Goal: Transaction & Acquisition: Obtain resource

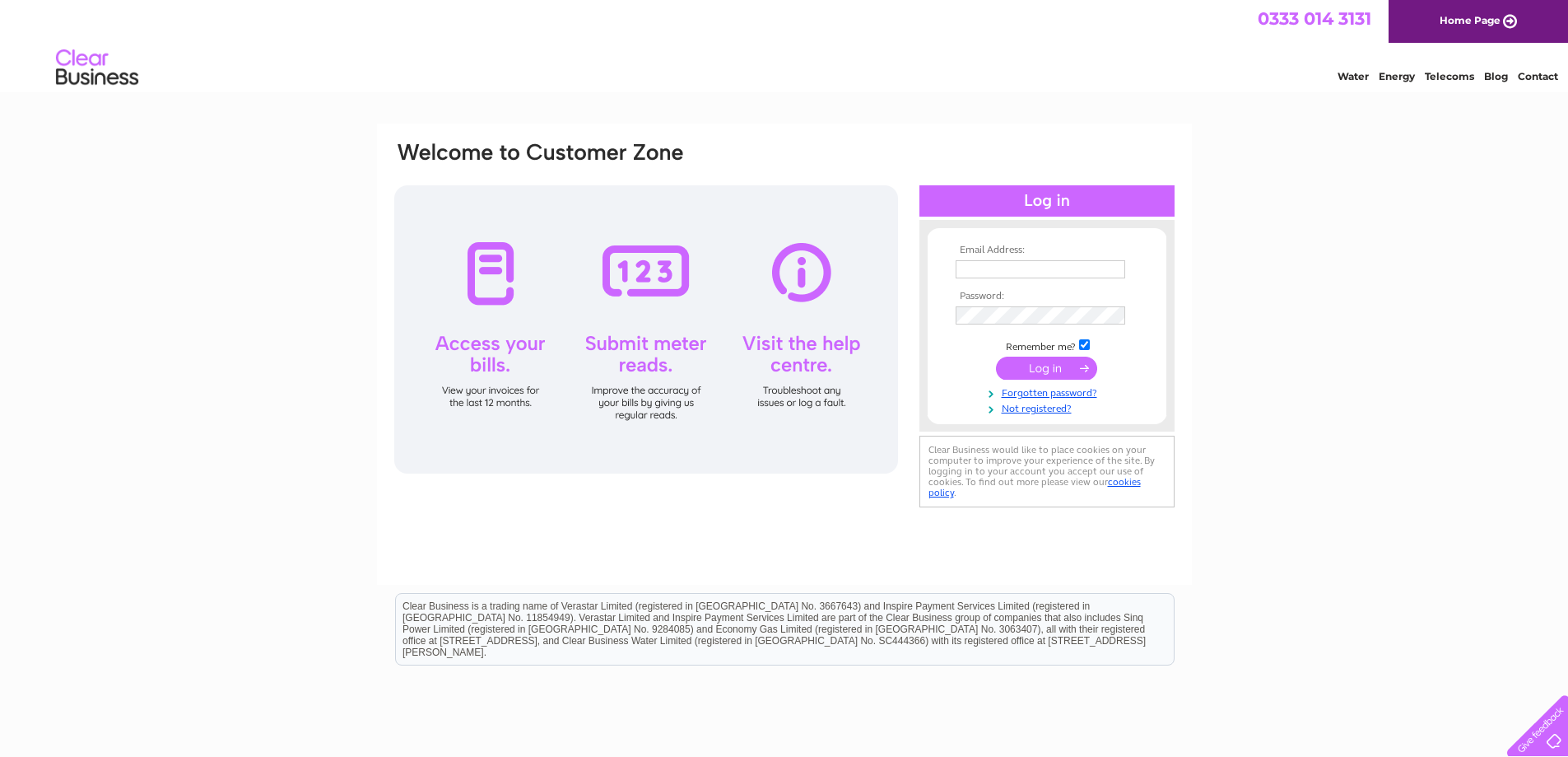
click at [1070, 266] on input "text" at bounding box center [1041, 269] width 170 height 18
type input "invoice@hillcrest.org.uk"
click at [1046, 371] on input "submit" at bounding box center [1046, 370] width 101 height 23
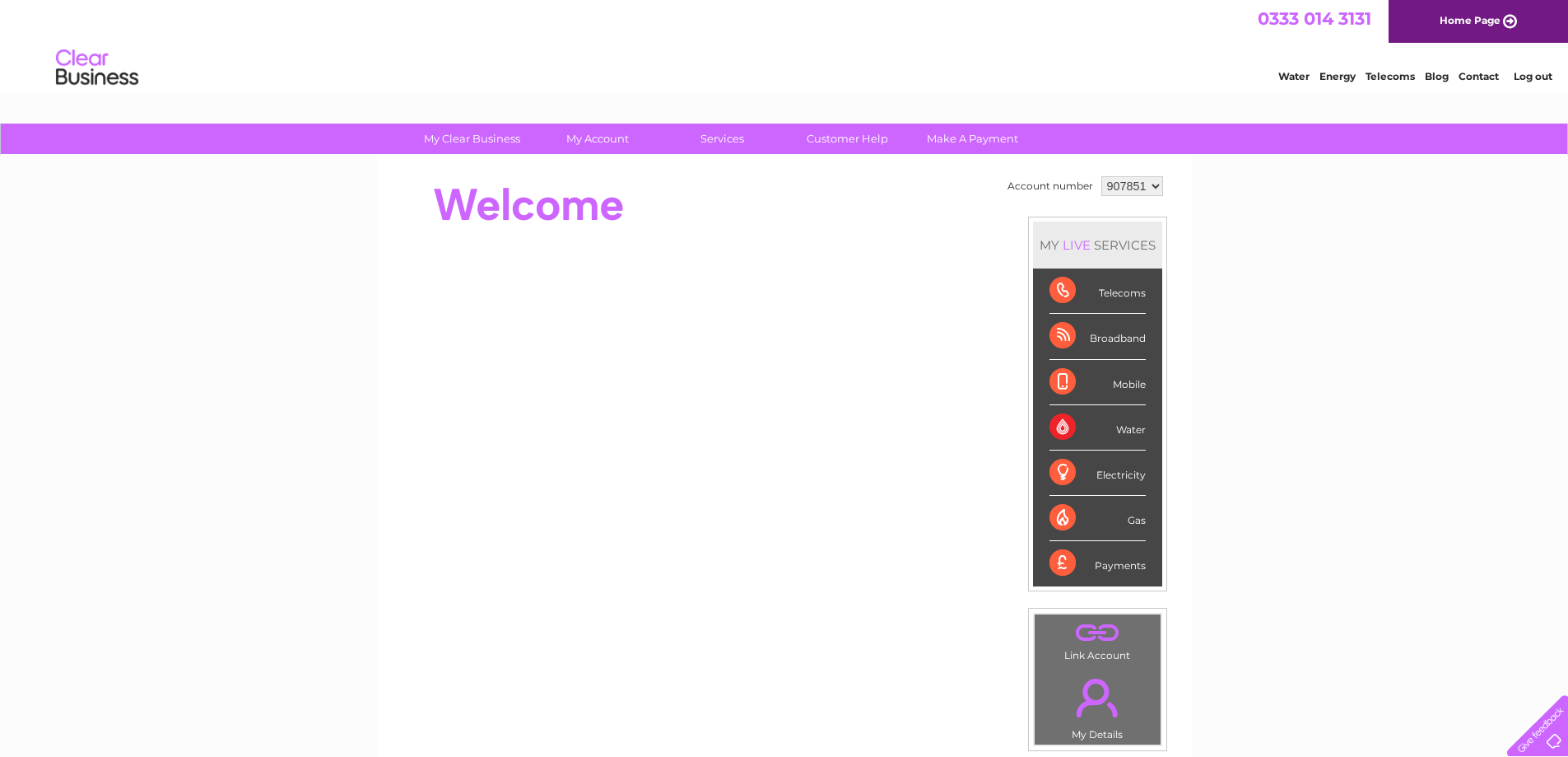
click at [1157, 181] on select "907851 924457 925171 933590 967436 977137" at bounding box center [1132, 186] width 62 height 19
select select "977137"
click at [1101, 176] on select "907851 924457 925171 933590 967436 977137" at bounding box center [1132, 186] width 62 height 19
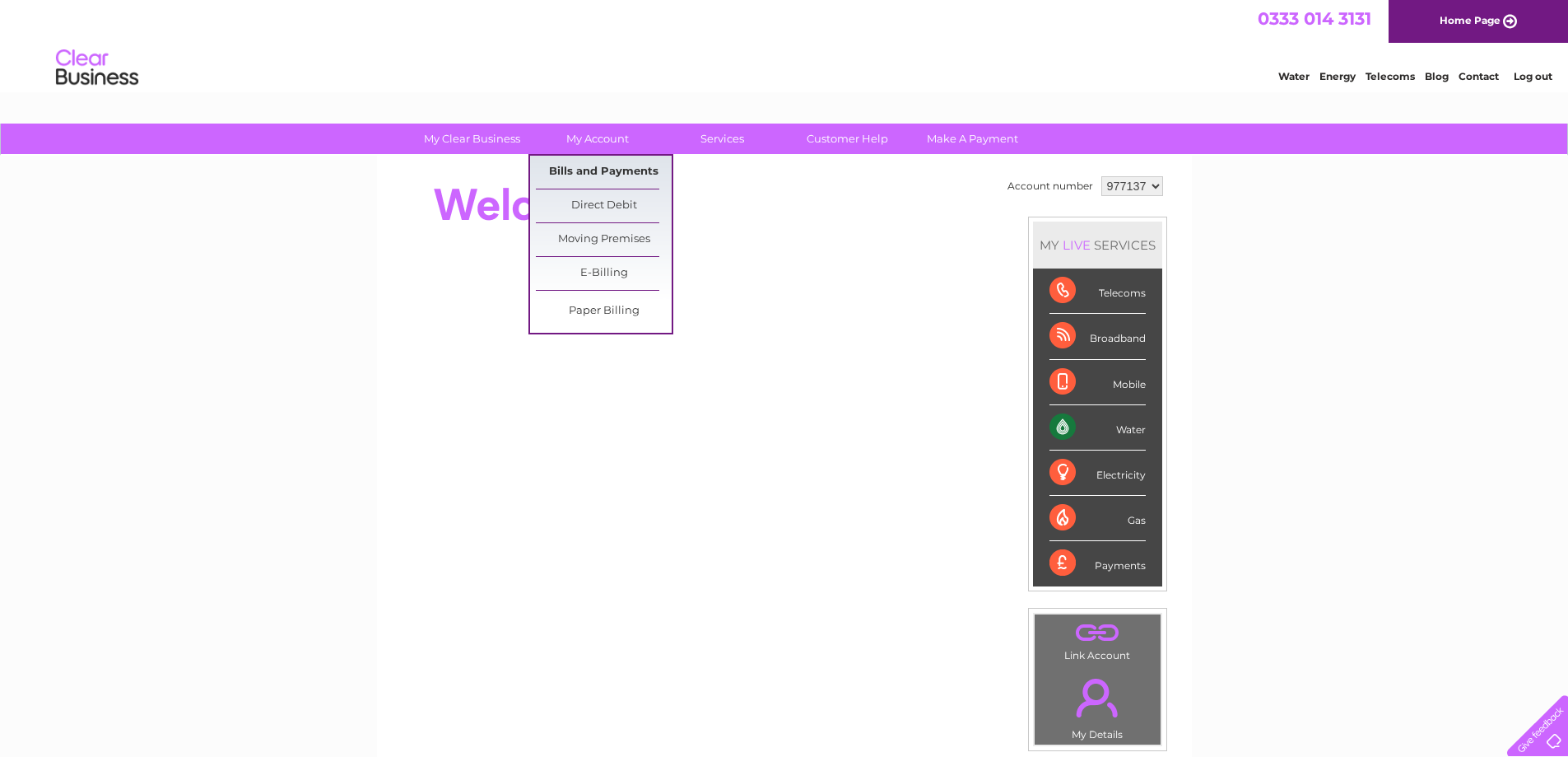
click at [606, 167] on link "Bills and Payments" at bounding box center [603, 172] width 135 height 33
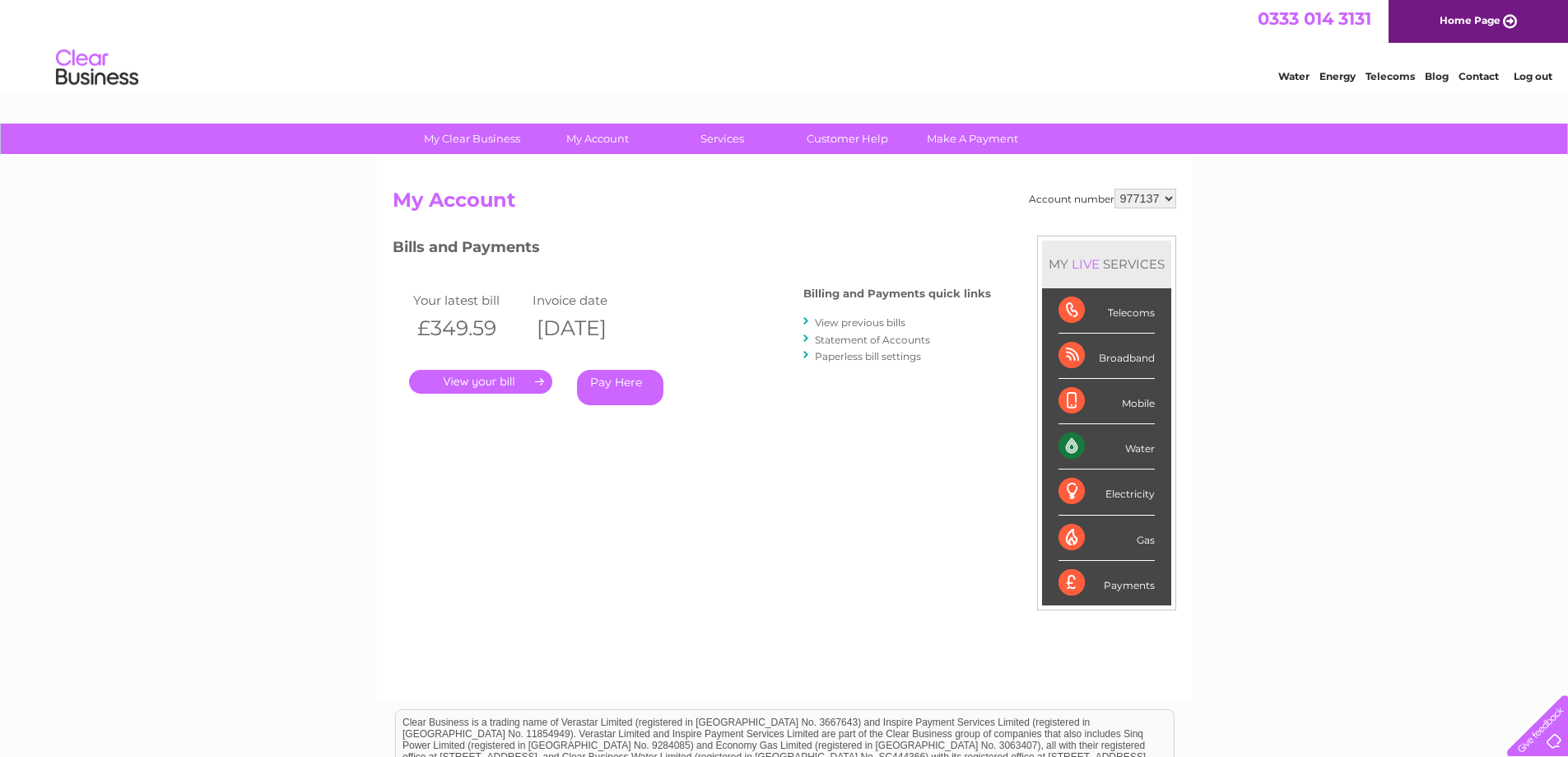
click at [493, 384] on link "." at bounding box center [480, 382] width 143 height 24
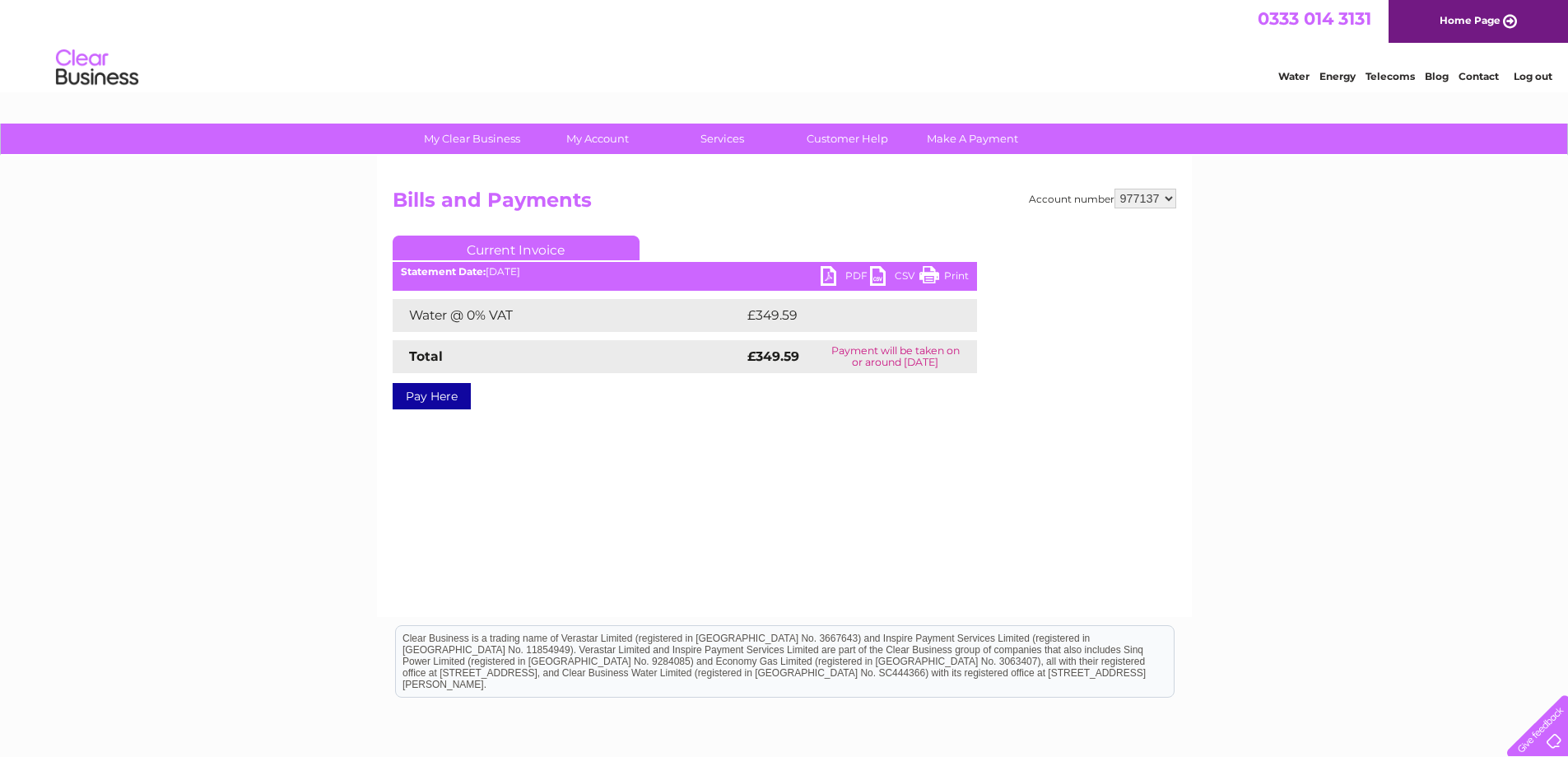
click at [844, 269] on link "PDF" at bounding box center [845, 277] width 50 height 24
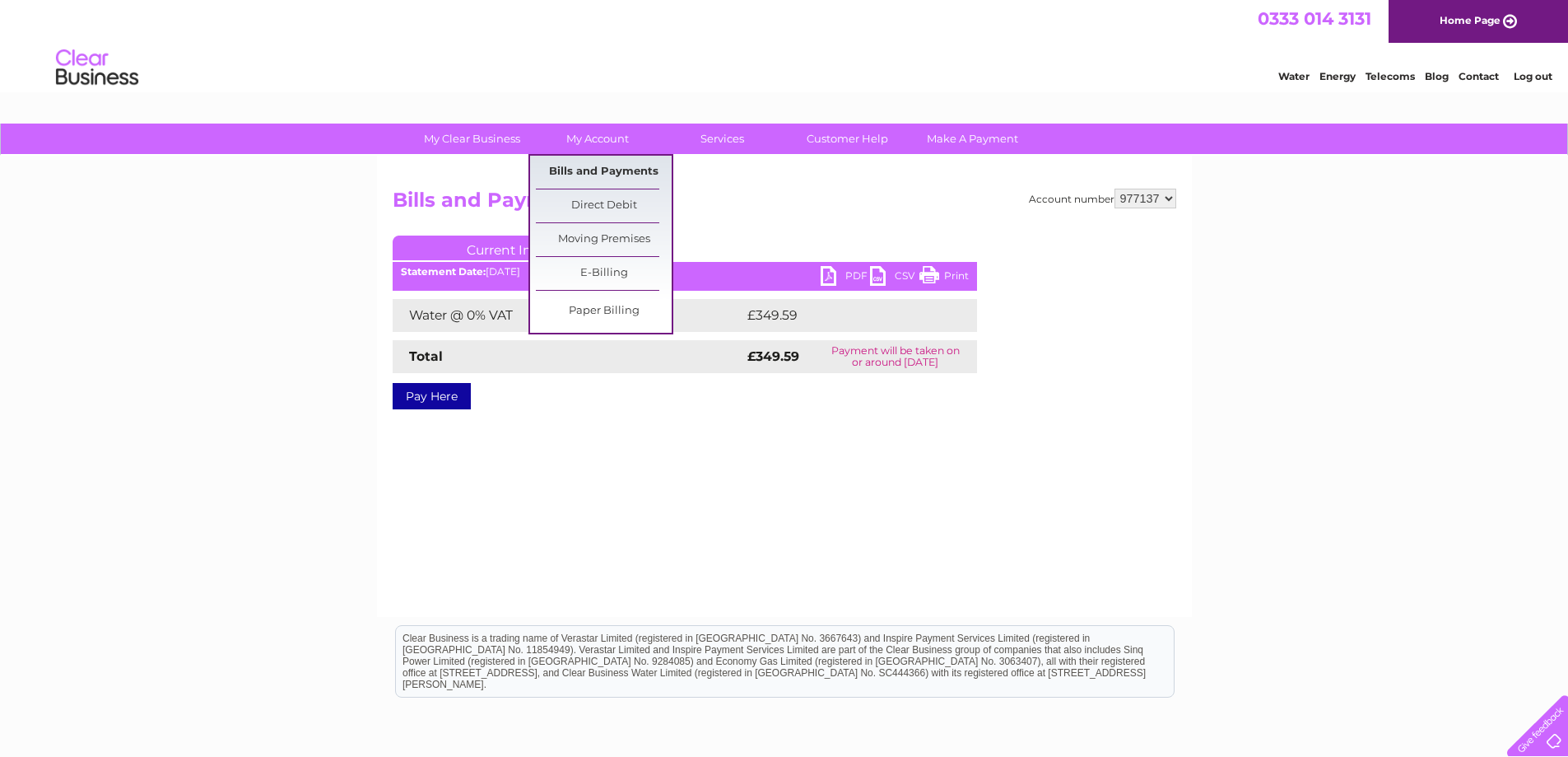
click at [618, 167] on link "Bills and Payments" at bounding box center [603, 172] width 135 height 33
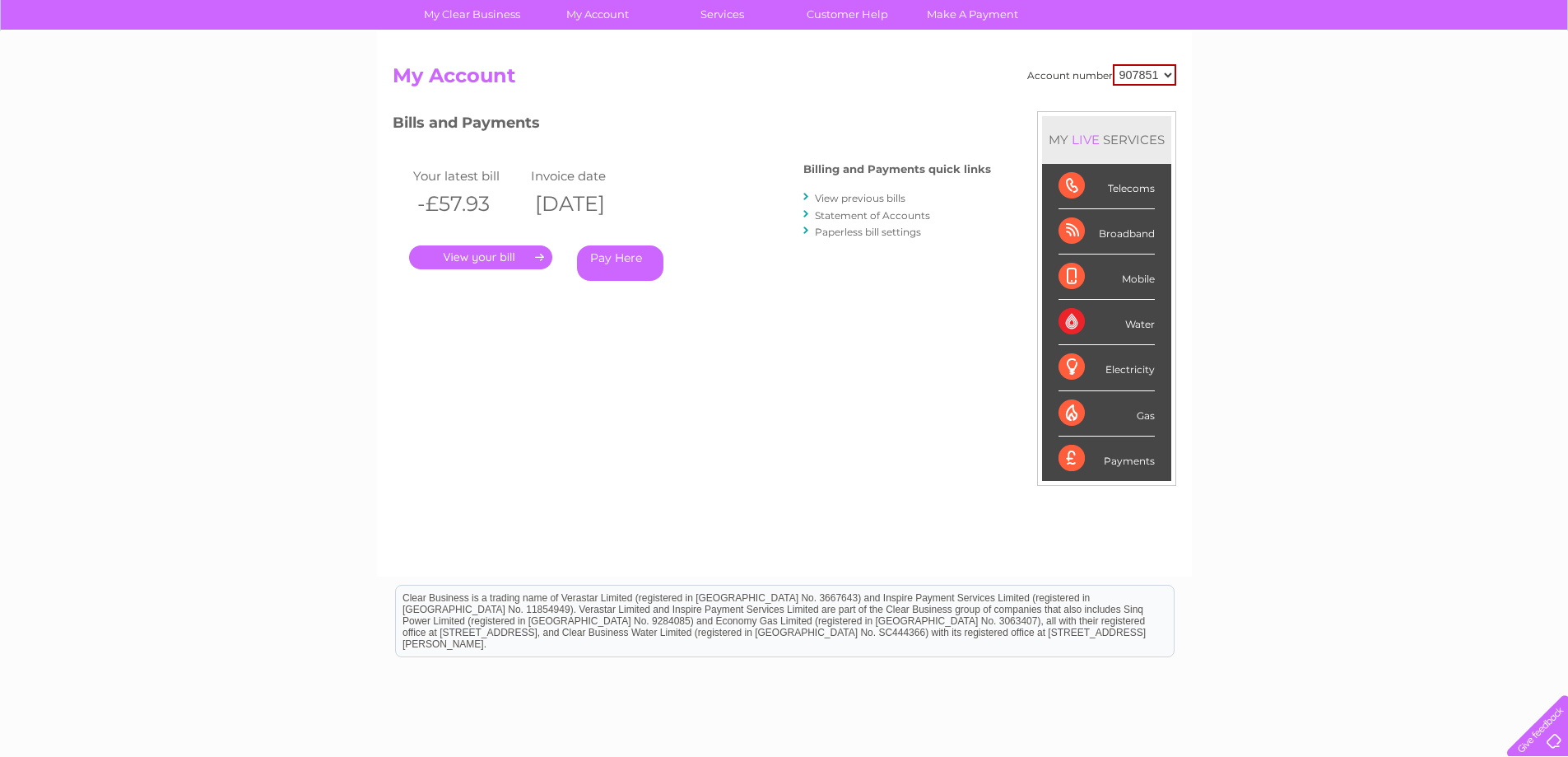
scroll to position [165, 0]
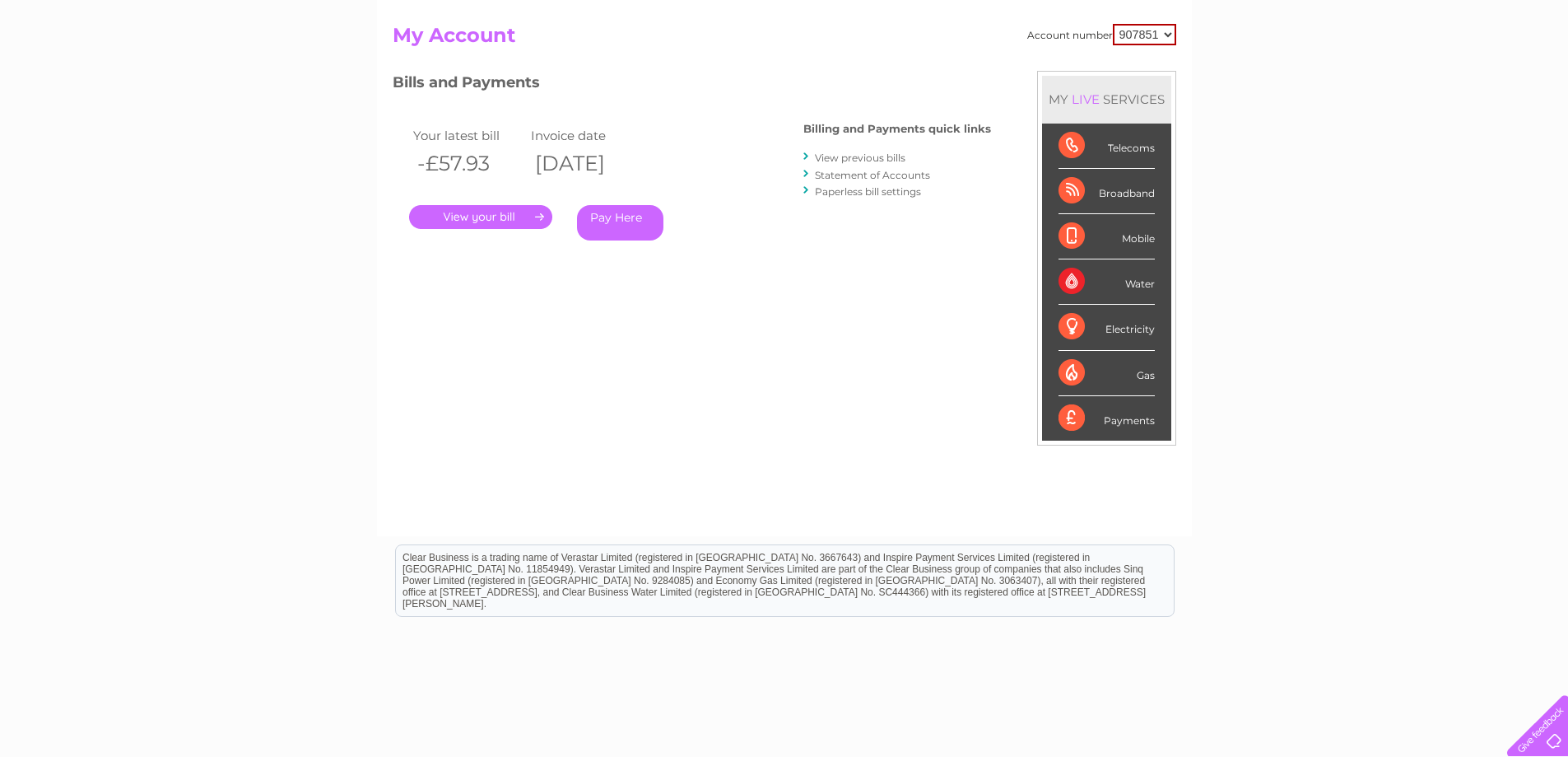
click at [872, 159] on link "View previous bills" at bounding box center [860, 158] width 90 height 12
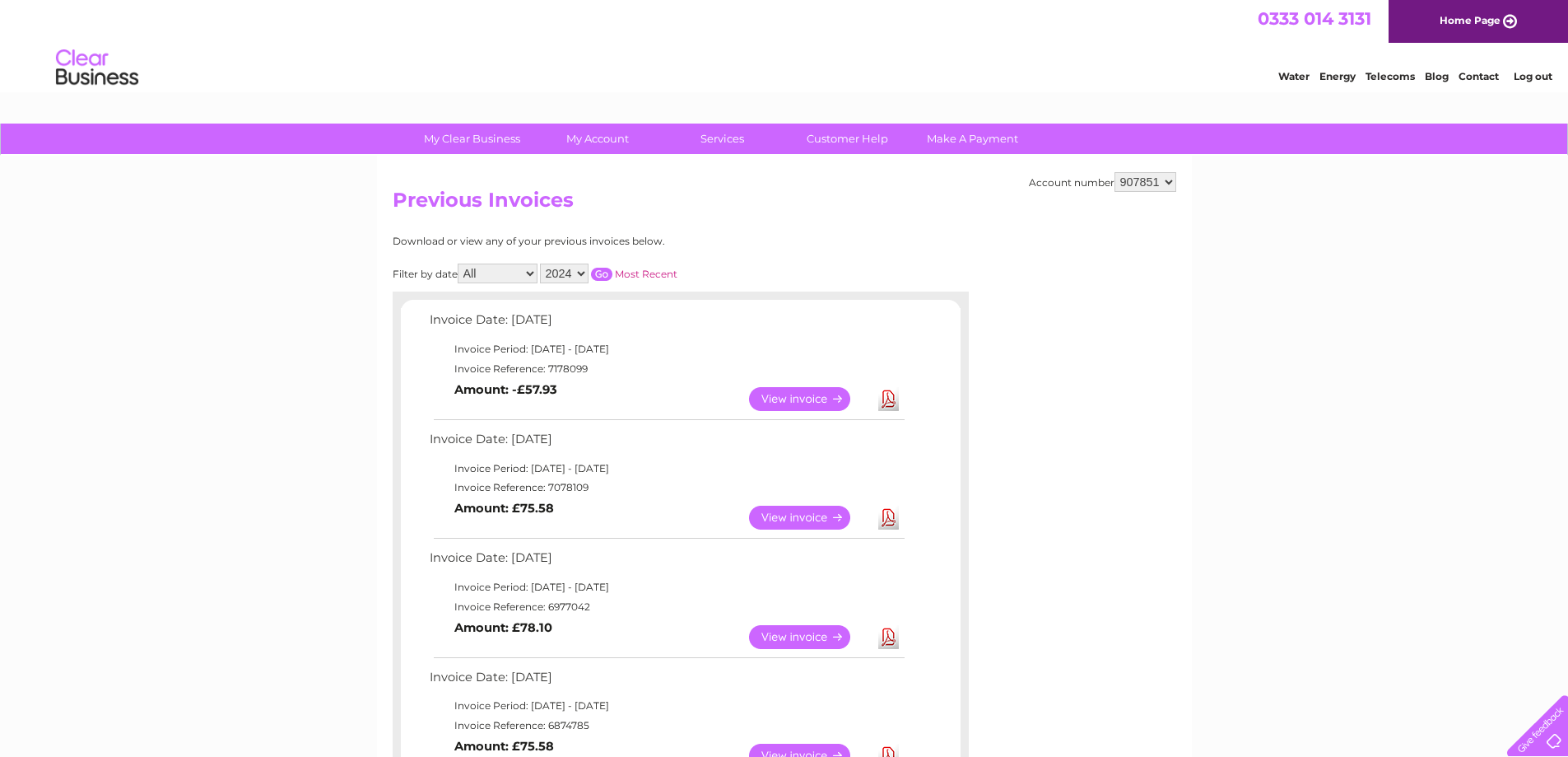
click at [1167, 182] on select "907851 924457 925171 933590 967436 977137" at bounding box center [1145, 182] width 62 height 19
select select "977137"
click at [1114, 172] on select "907851 924457 925171 933590 967436 977137" at bounding box center [1145, 182] width 62 height 19
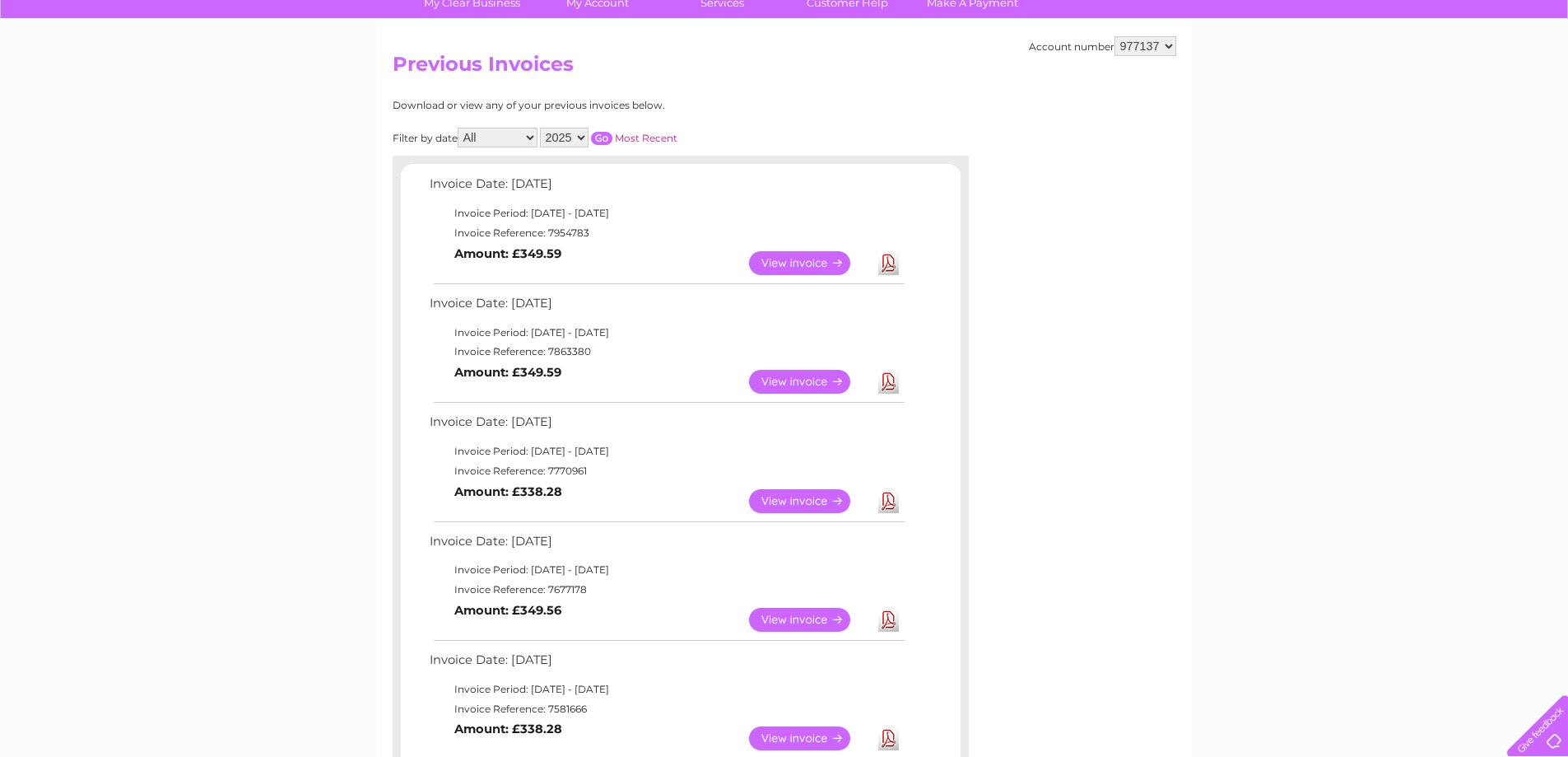
scroll to position [165, 0]
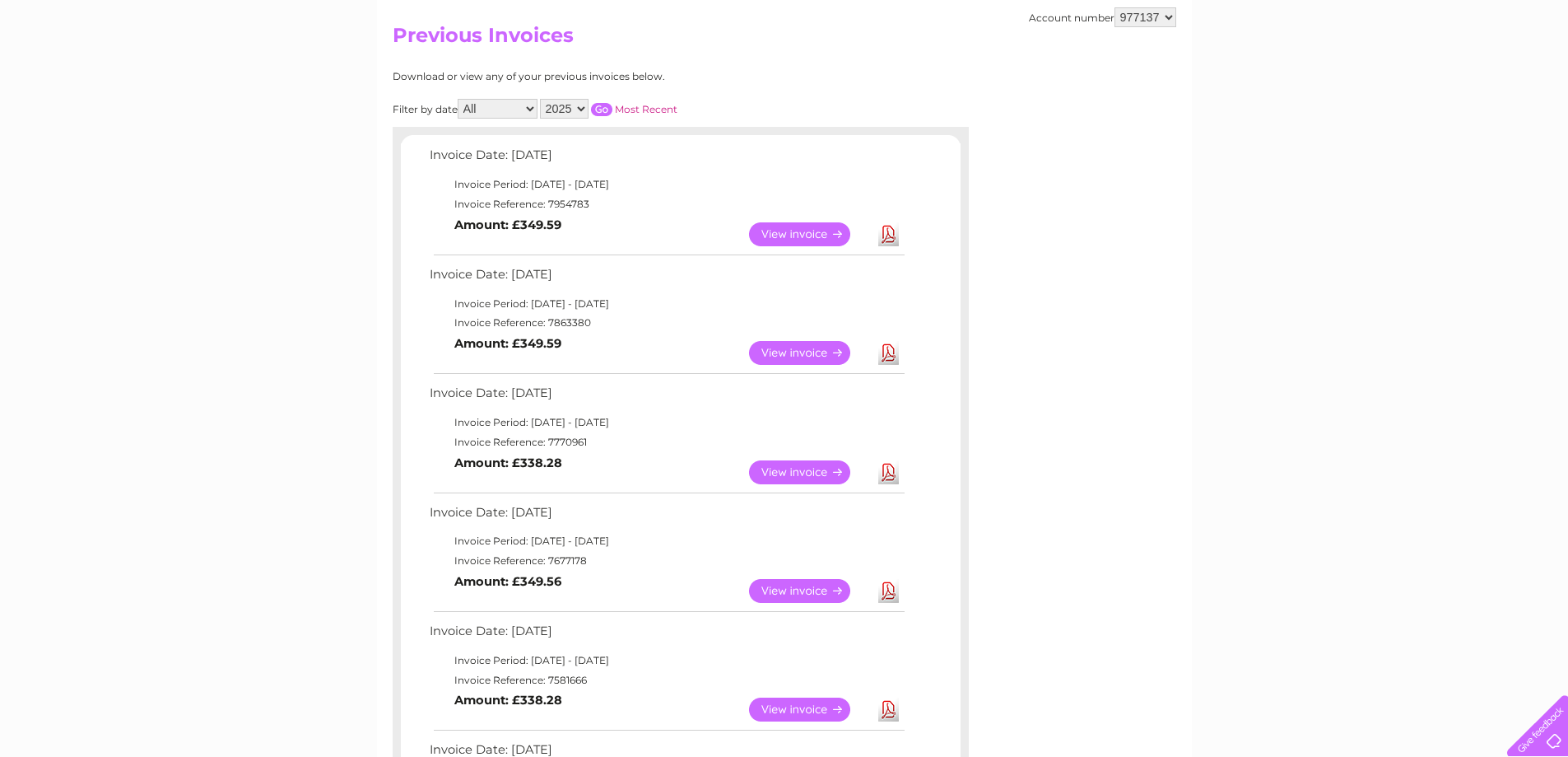
click at [883, 353] on link "Download" at bounding box center [888, 352] width 20 height 24
